Goal: Information Seeking & Learning: Learn about a topic

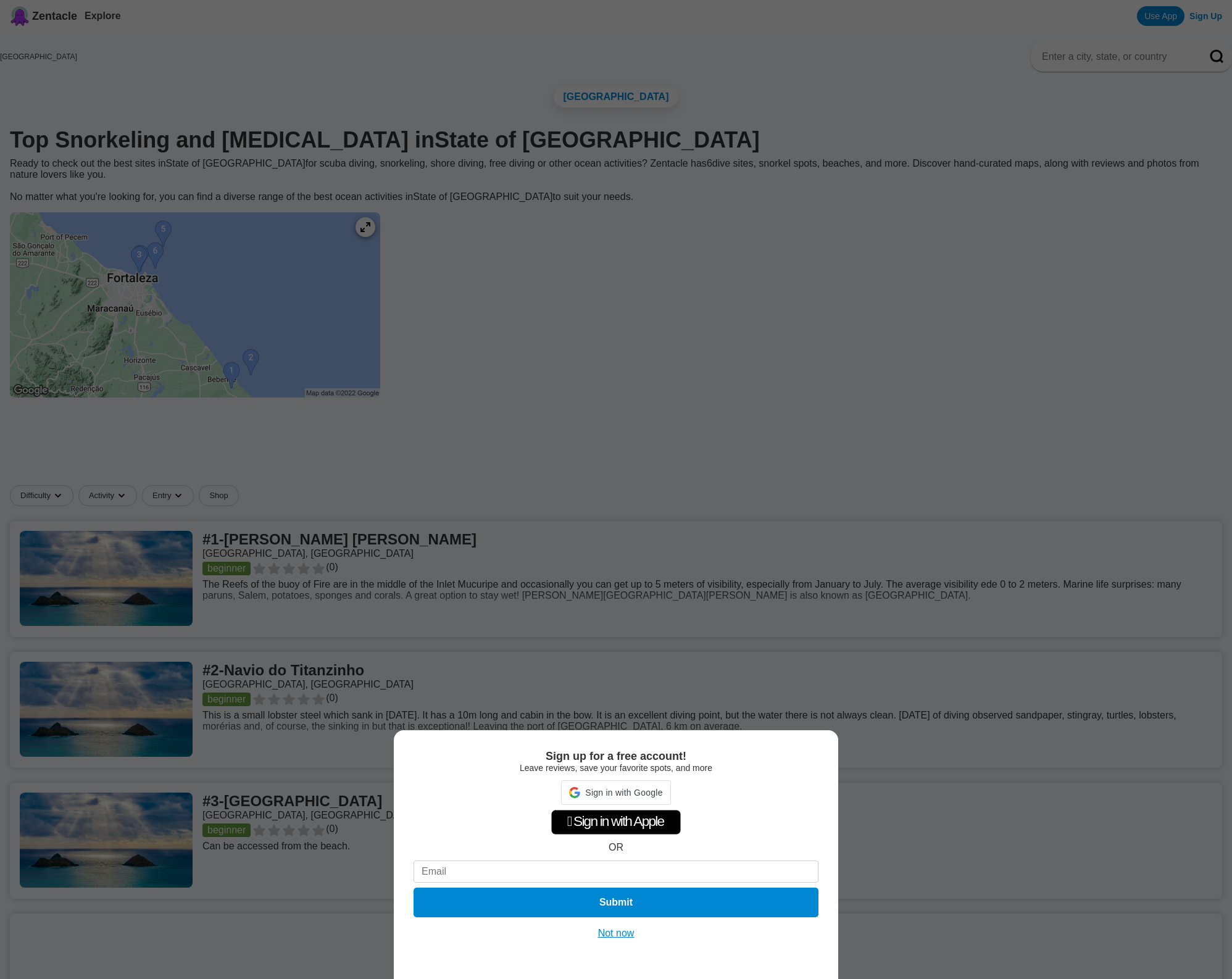
click at [208, 281] on div "Sign up for a free account! Leave reviews, save your favorite spots, and more S…" at bounding box center [616, 489] width 1232 height 979
click at [177, 254] on div "Sign up for a free account! Leave reviews, save your favorite spots, and more …" at bounding box center [616, 489] width 1232 height 979
click at [612, 932] on button "Not now" at bounding box center [616, 933] width 44 height 12
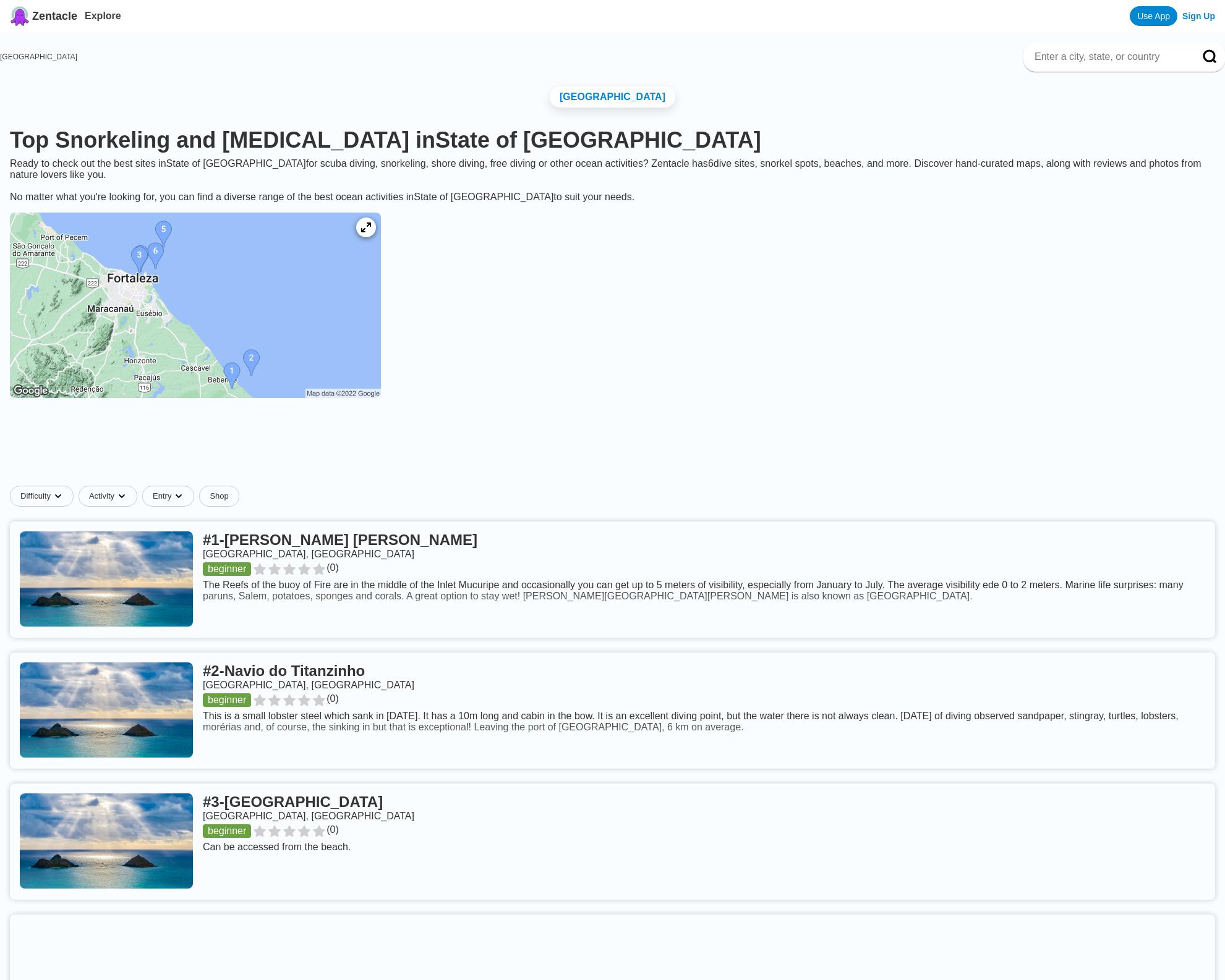
click at [150, 267] on img at bounding box center [195, 305] width 371 height 185
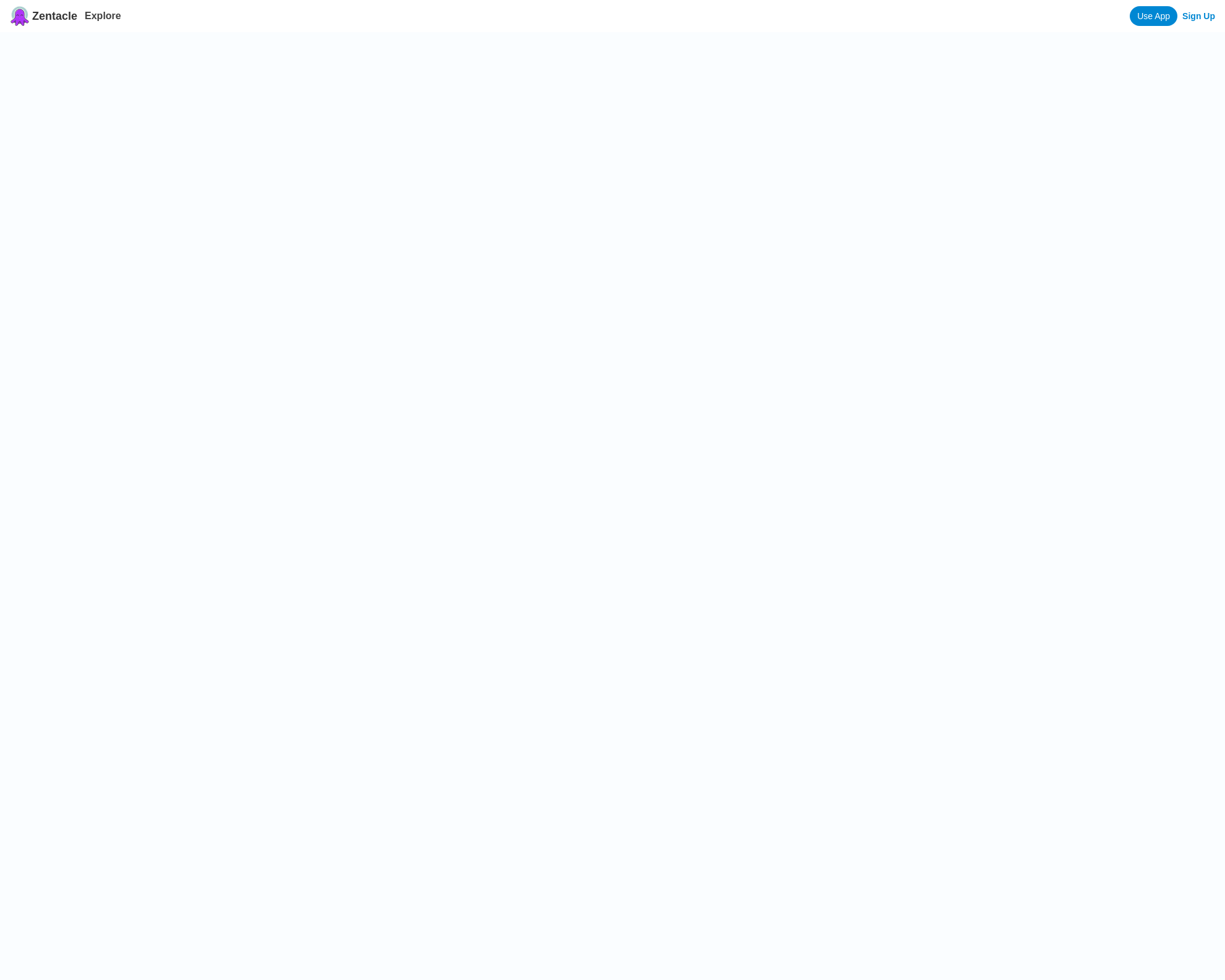
click at [159, 254] on div at bounding box center [622, 521] width 1205 height 980
click at [159, 254] on div at bounding box center [612, 521] width 1225 height 980
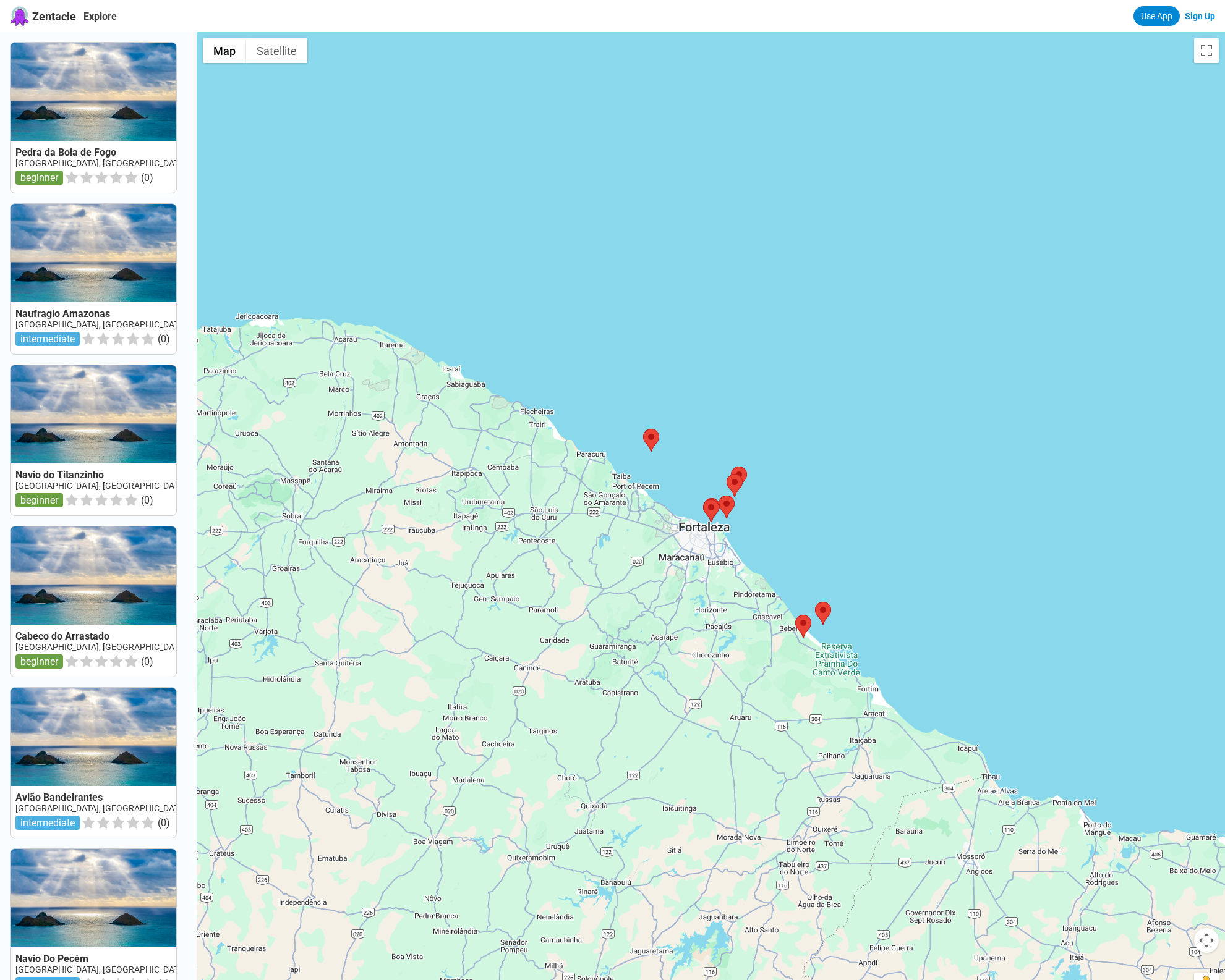
click at [704, 553] on div at bounding box center [710, 521] width 1028 height 980
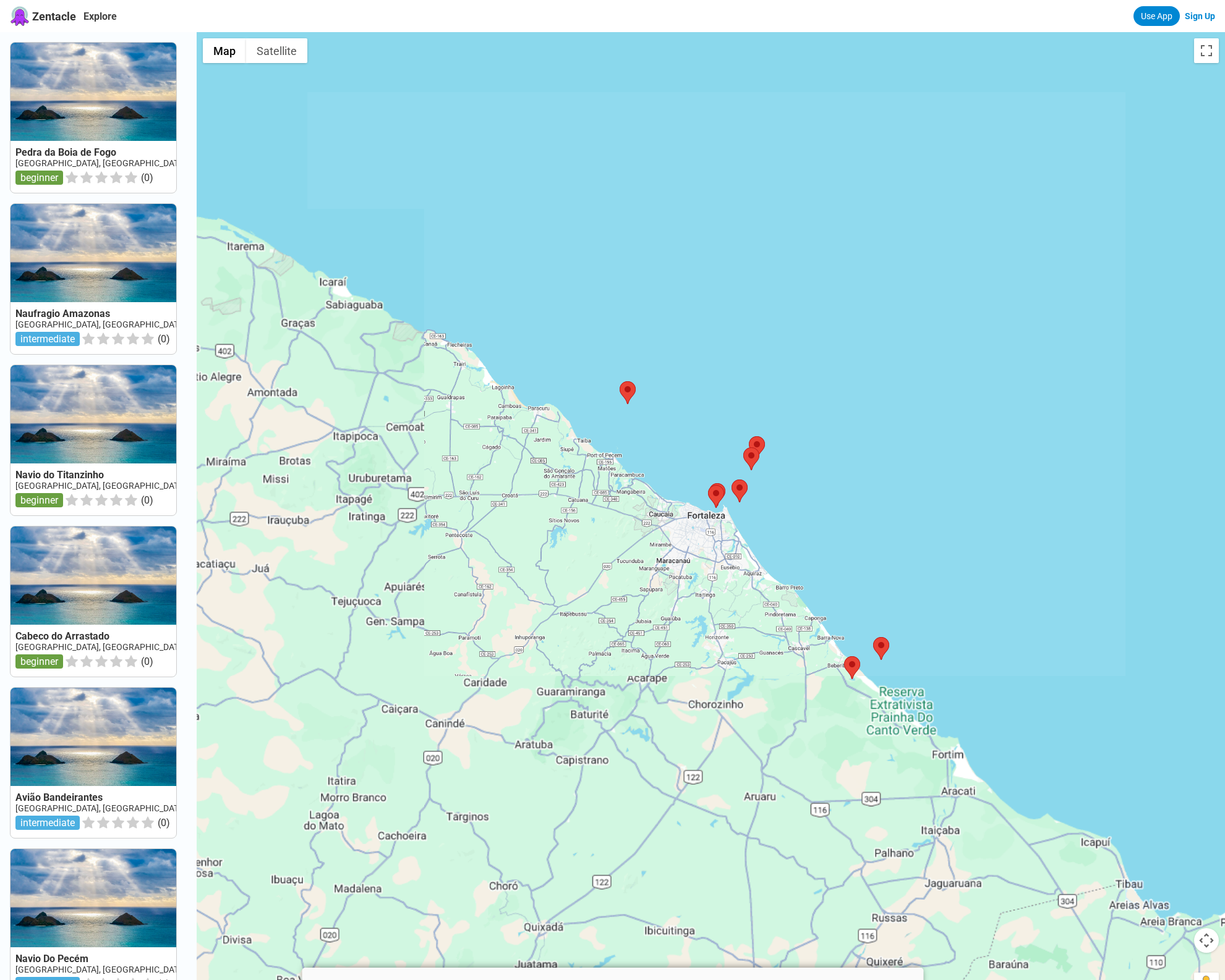
click at [744, 516] on div at bounding box center [710, 521] width 1028 height 980
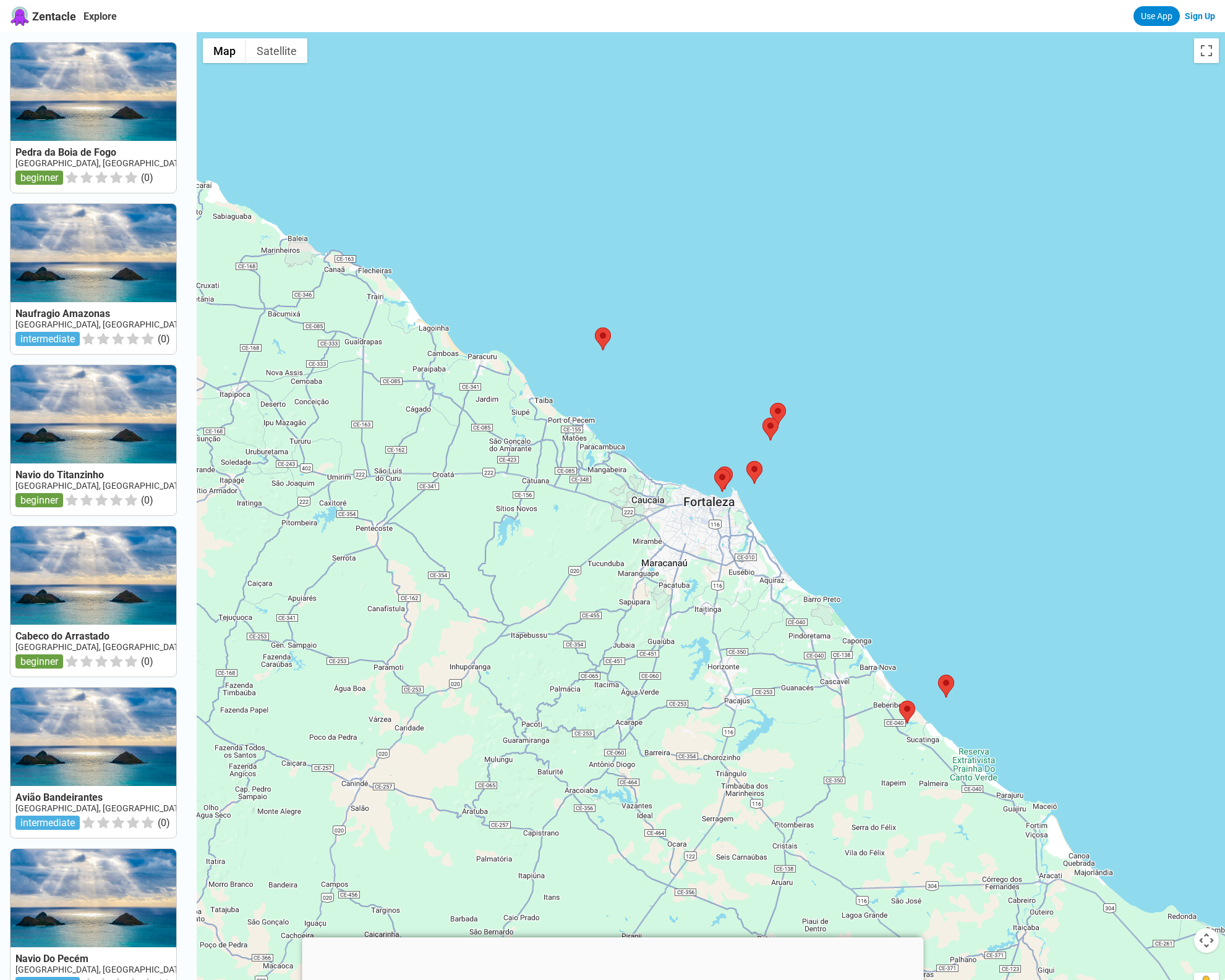
click at [744, 516] on div at bounding box center [710, 521] width 1028 height 980
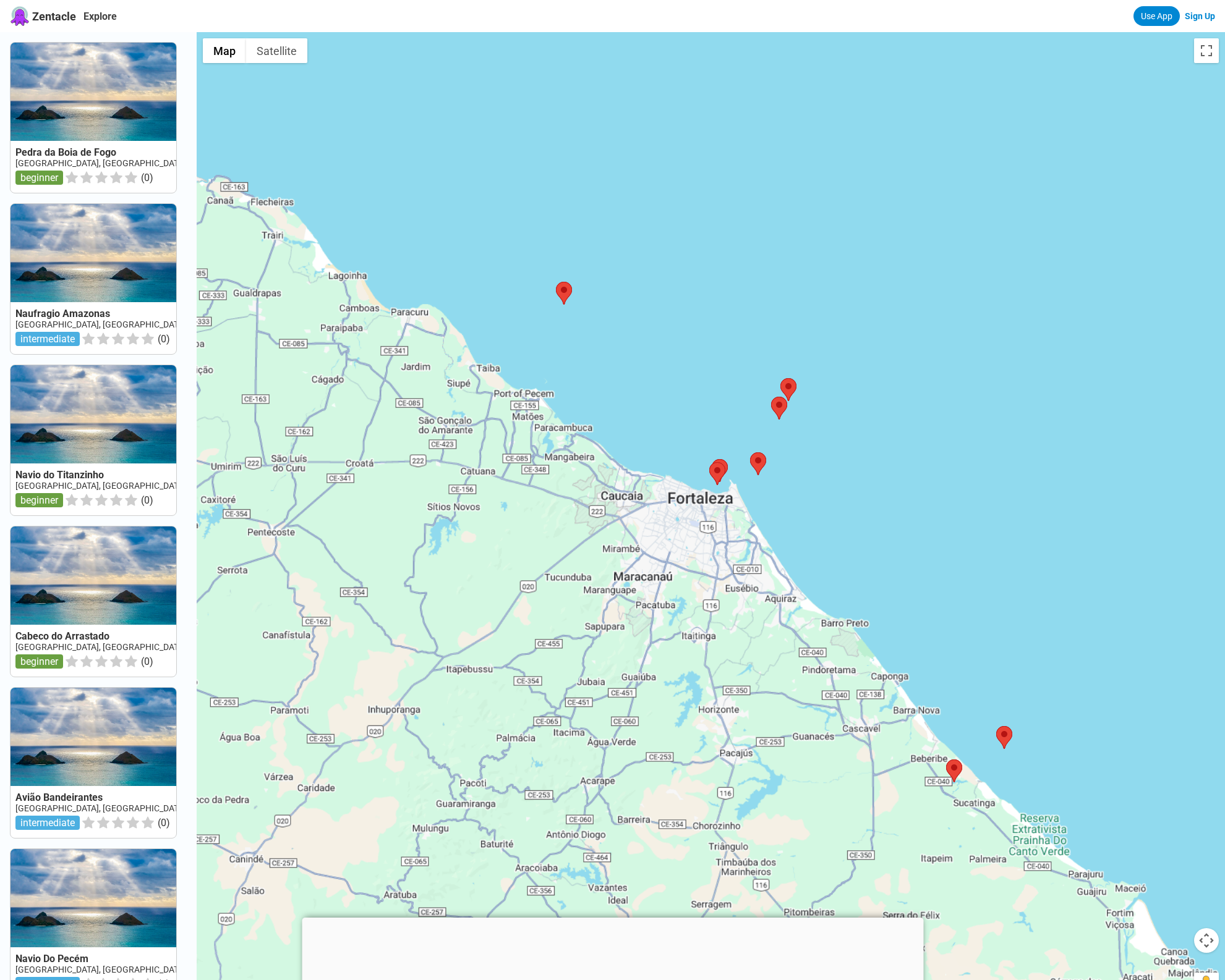
click at [737, 470] on div at bounding box center [710, 521] width 1028 height 980
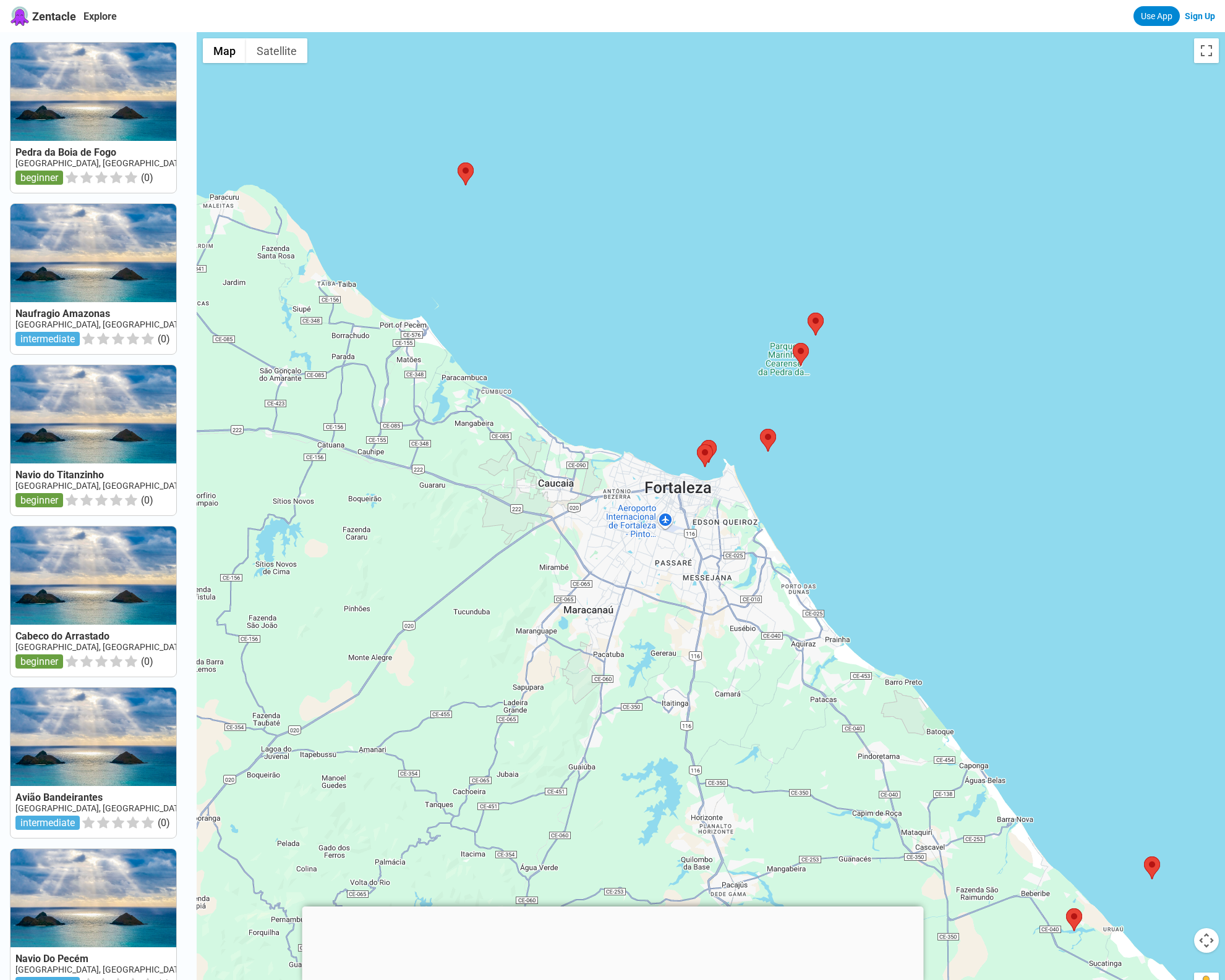
click at [737, 470] on div at bounding box center [710, 521] width 1028 height 980
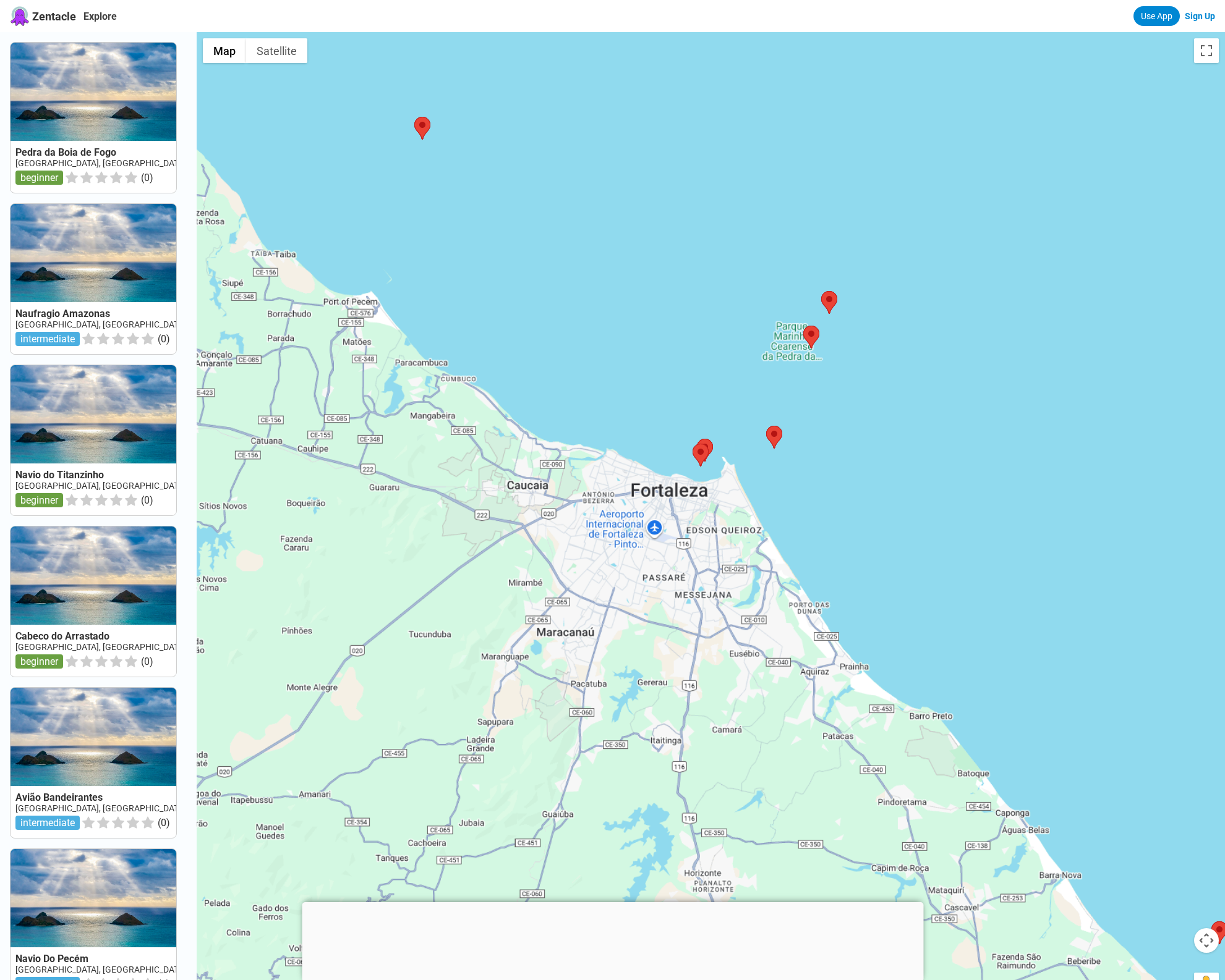
click at [718, 466] on div at bounding box center [710, 521] width 1028 height 980
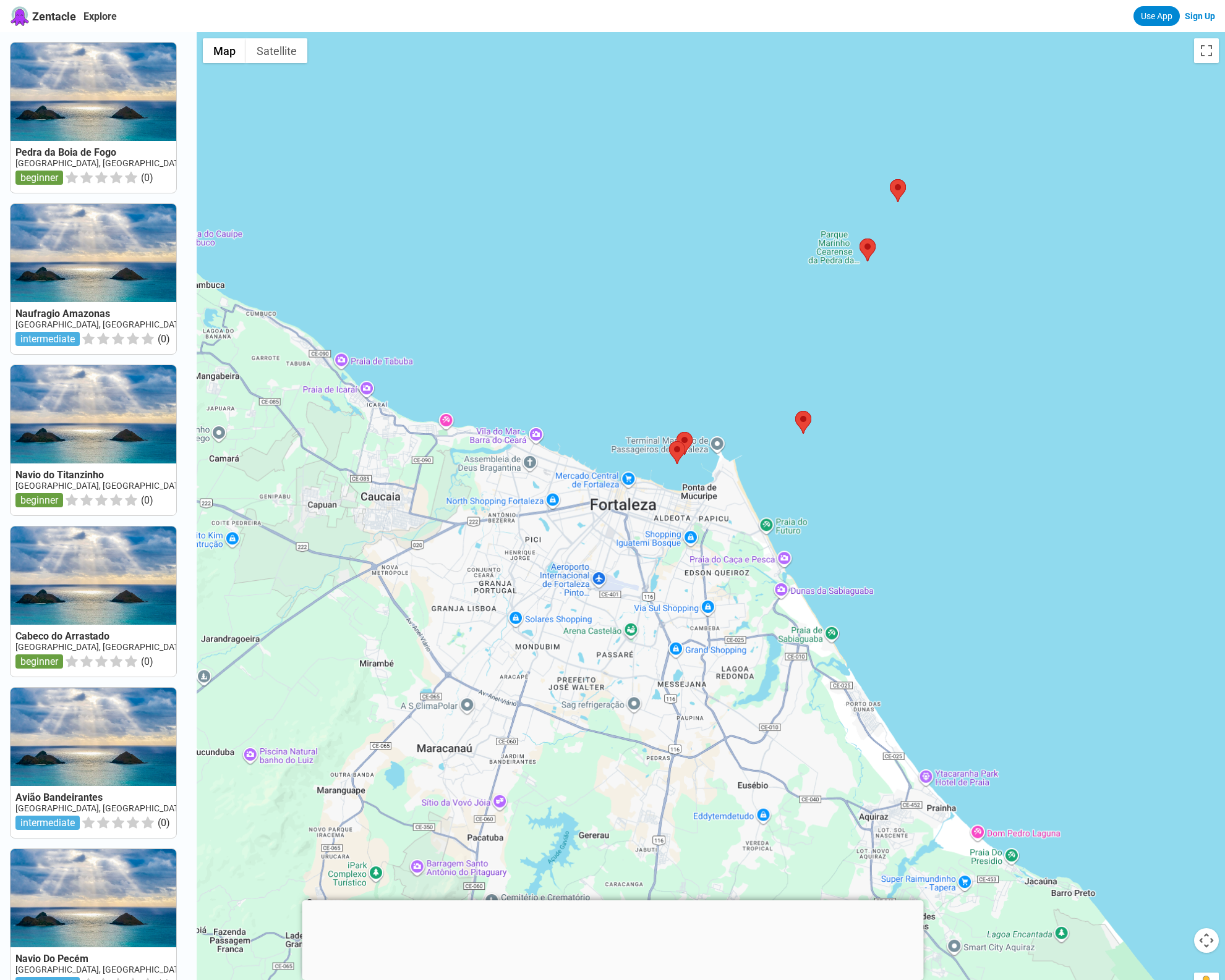
click at [718, 466] on div at bounding box center [710, 521] width 1028 height 980
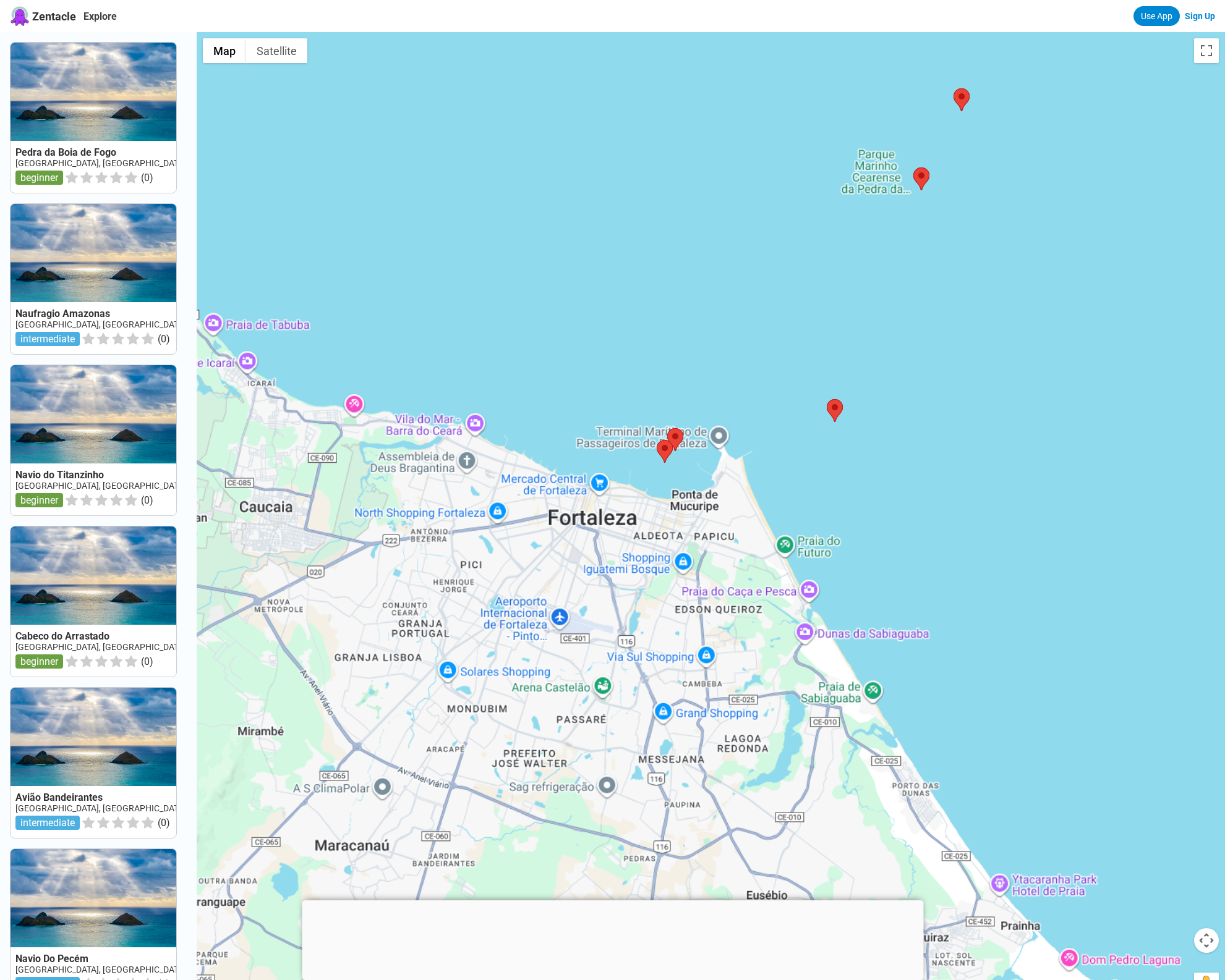
click at [690, 463] on div at bounding box center [710, 521] width 1028 height 980
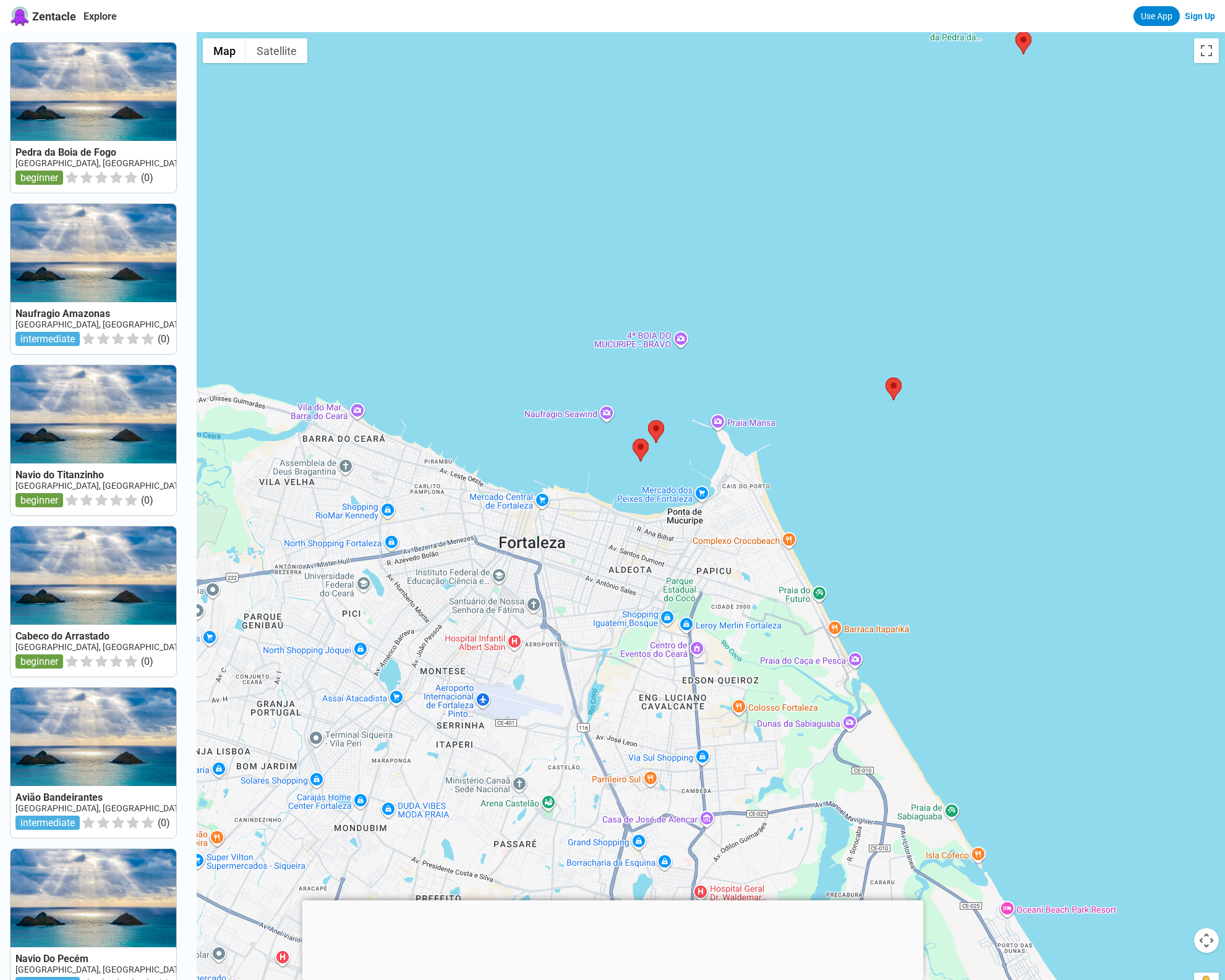
drag, startPoint x: 690, startPoint y: 463, endPoint x: 681, endPoint y: 462, distance: 9.1
click at [688, 462] on div at bounding box center [710, 521] width 1028 height 980
click at [662, 462] on div at bounding box center [710, 521] width 1028 height 980
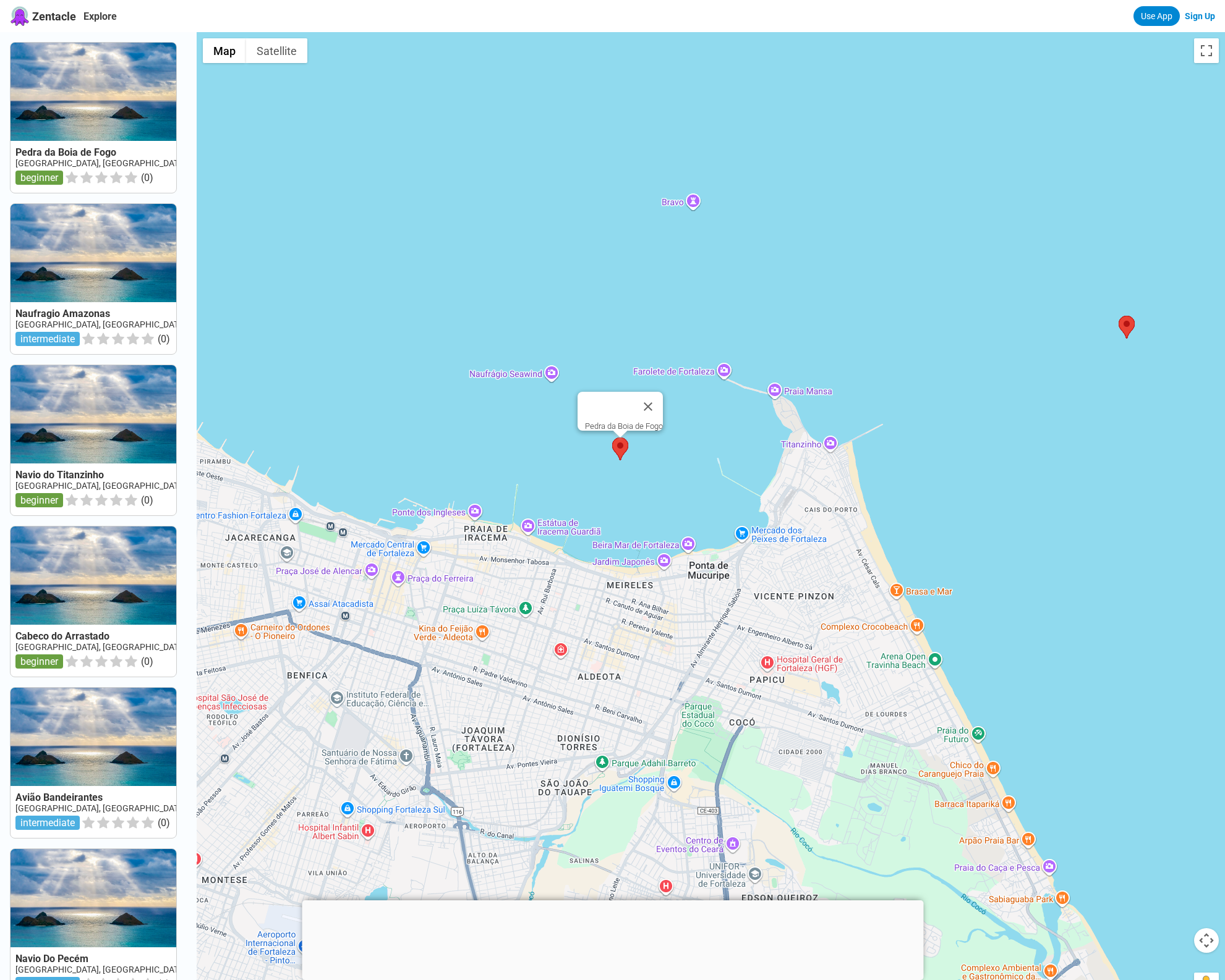
click at [612, 438] on area at bounding box center [612, 438] width 0 height 0
